Goal: Find specific page/section

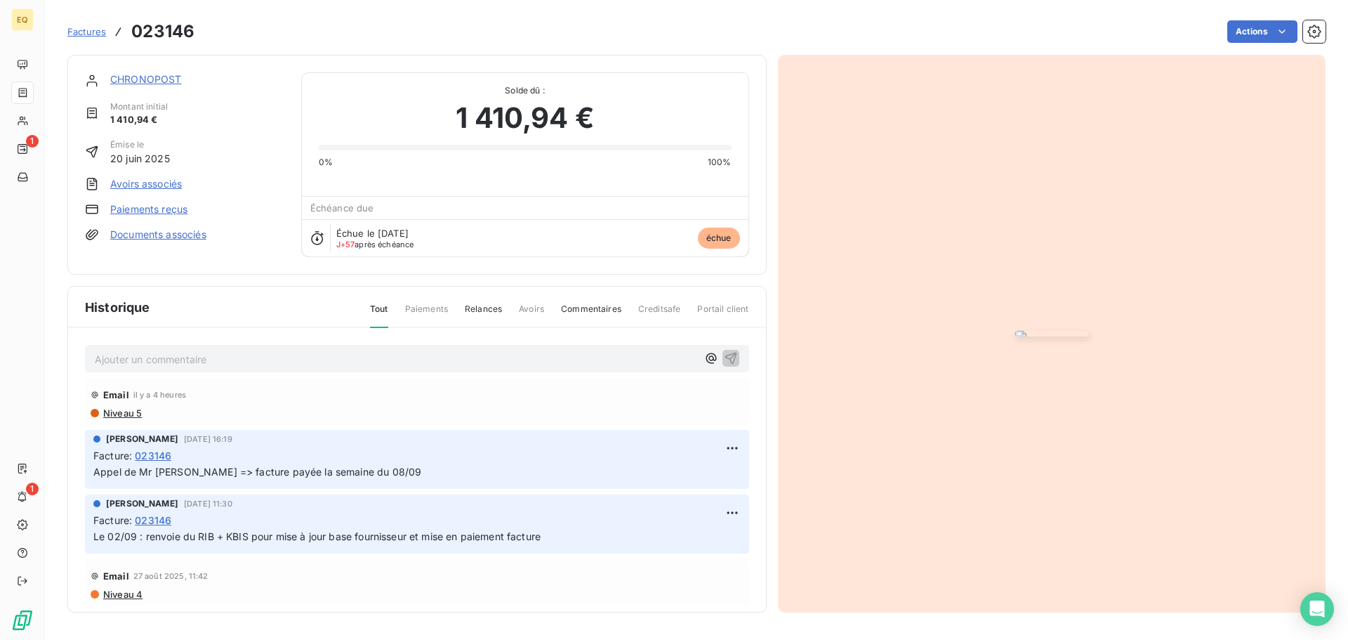
click at [88, 27] on span "Factures" at bounding box center [86, 31] width 39 height 11
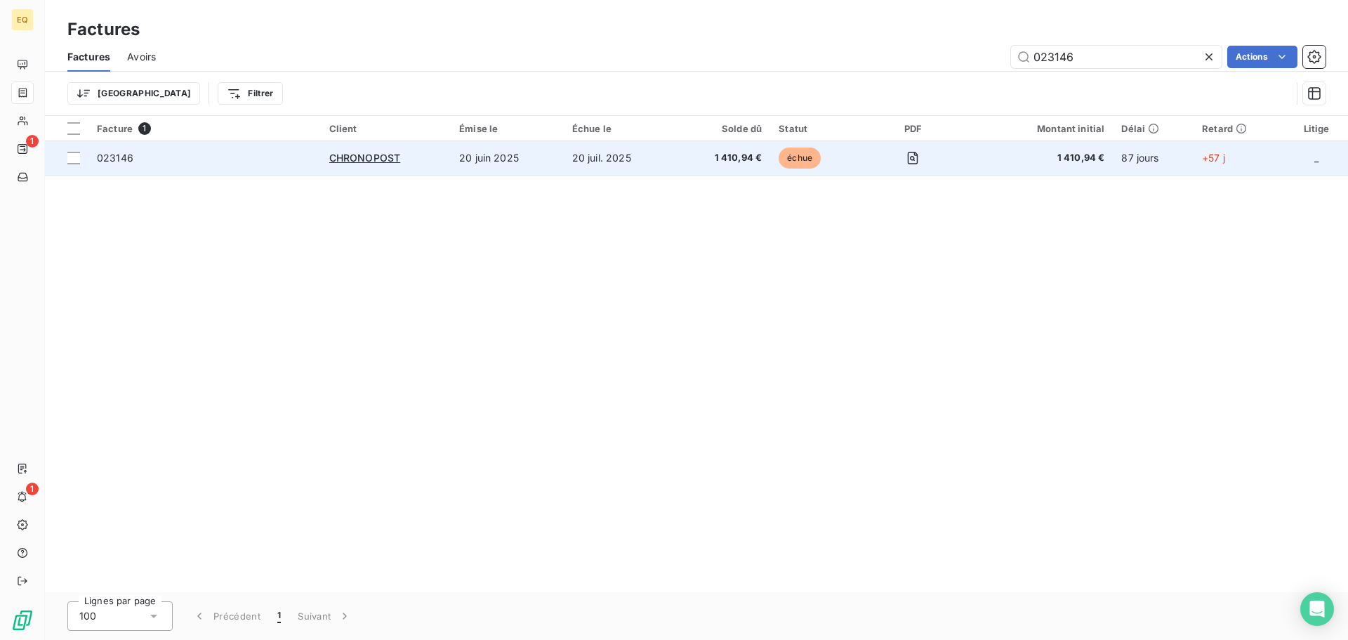
click at [417, 159] on div "CHRONOPOST" at bounding box center [385, 158] width 113 height 14
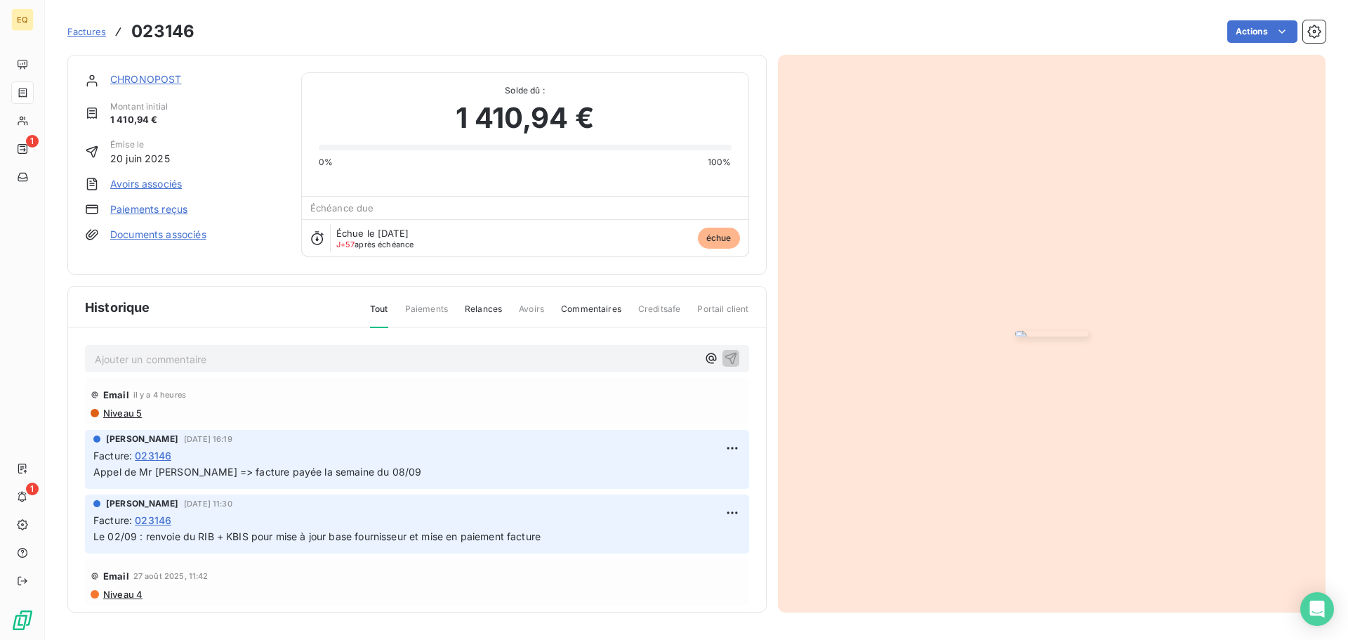
click at [91, 32] on span "Factures" at bounding box center [86, 31] width 39 height 11
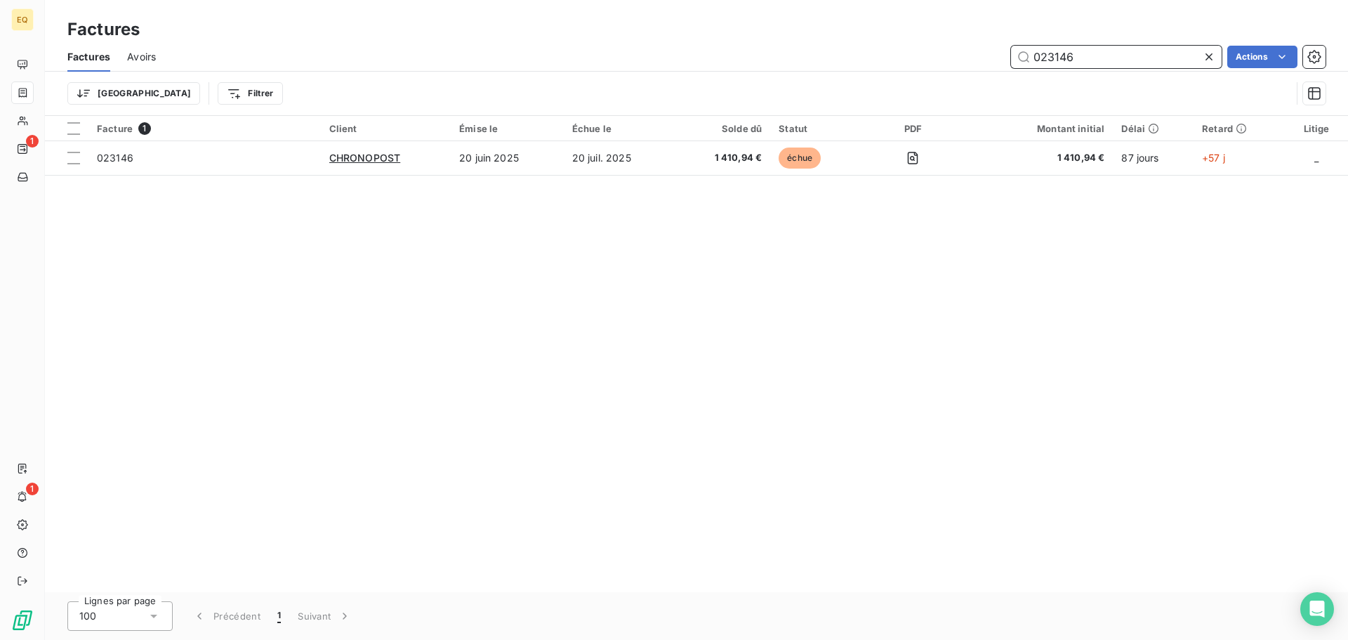
drag, startPoint x: 1043, startPoint y: 53, endPoint x: 982, endPoint y: 49, distance: 61.2
click at [982, 48] on div "023146 Actions" at bounding box center [749, 57] width 1153 height 22
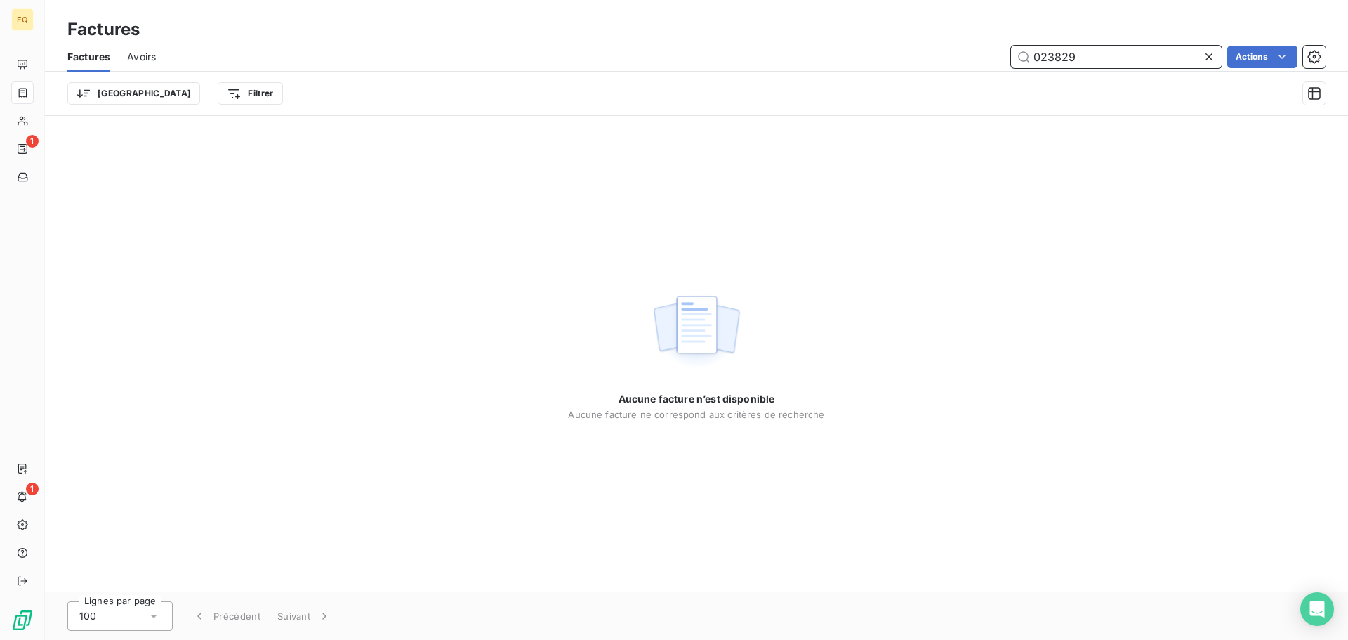
type input "023829"
